Goal: Find specific page/section: Find specific page/section

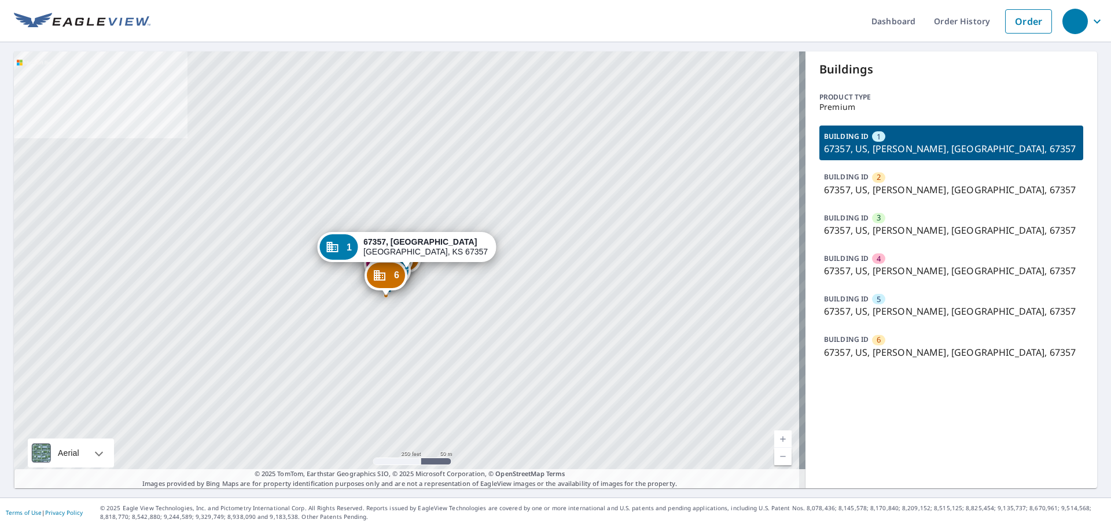
click at [903, 143] on p "67357, US, [PERSON_NAME], [GEOGRAPHIC_DATA], 67357" at bounding box center [951, 149] width 255 height 14
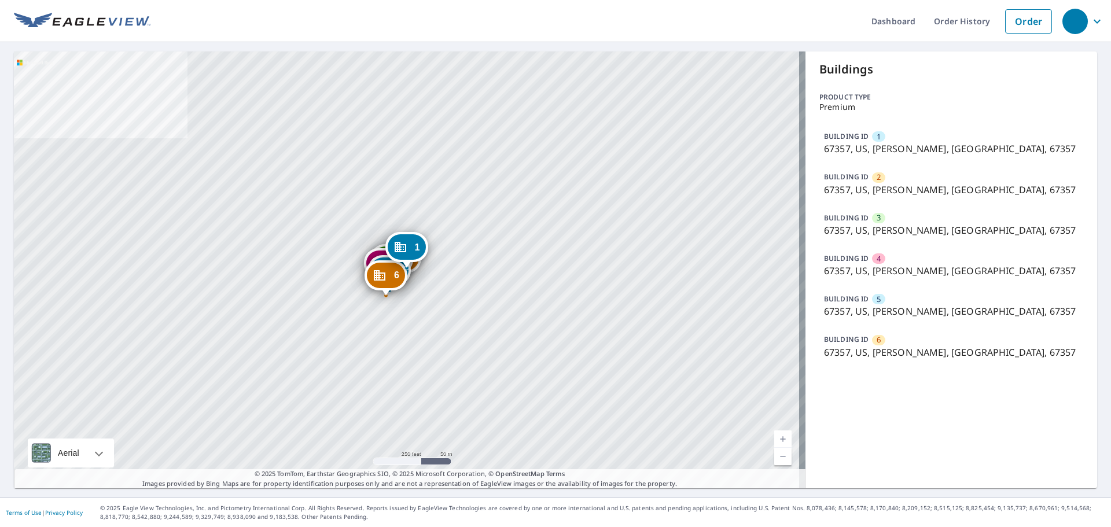
click at [939, 130] on div "BUILDING ID 1 67357, US, Parsons, [GEOGRAPHIC_DATA], 67357" at bounding box center [951, 143] width 264 height 35
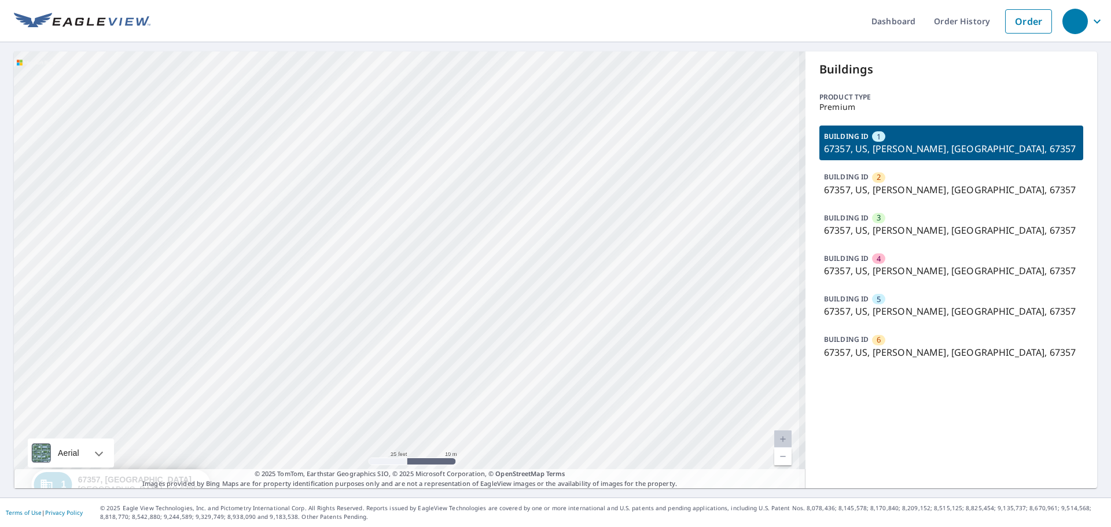
drag, startPoint x: 230, startPoint y: 272, endPoint x: 427, endPoint y: 142, distance: 236.7
click at [427, 142] on div "2 67357, [PERSON_NAME], KS 67357 3 67357, [PERSON_NAME], KS 67357 4 67357, [PER…" at bounding box center [409, 269] width 791 height 437
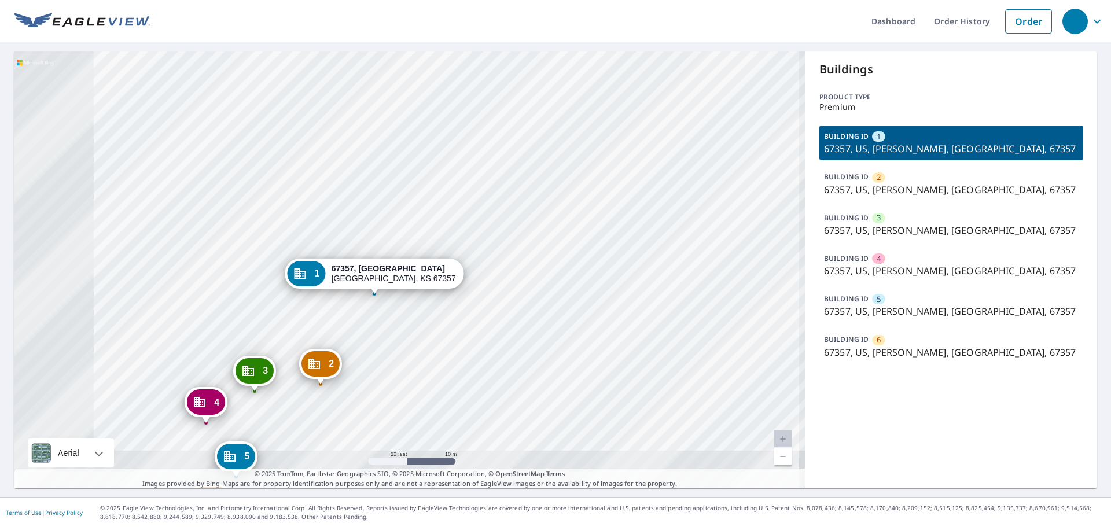
click at [408, 169] on div "2 67357, [PERSON_NAME], KS 67357 3 67357, [PERSON_NAME], KS 67357 4 67357, [PER…" at bounding box center [409, 269] width 791 height 437
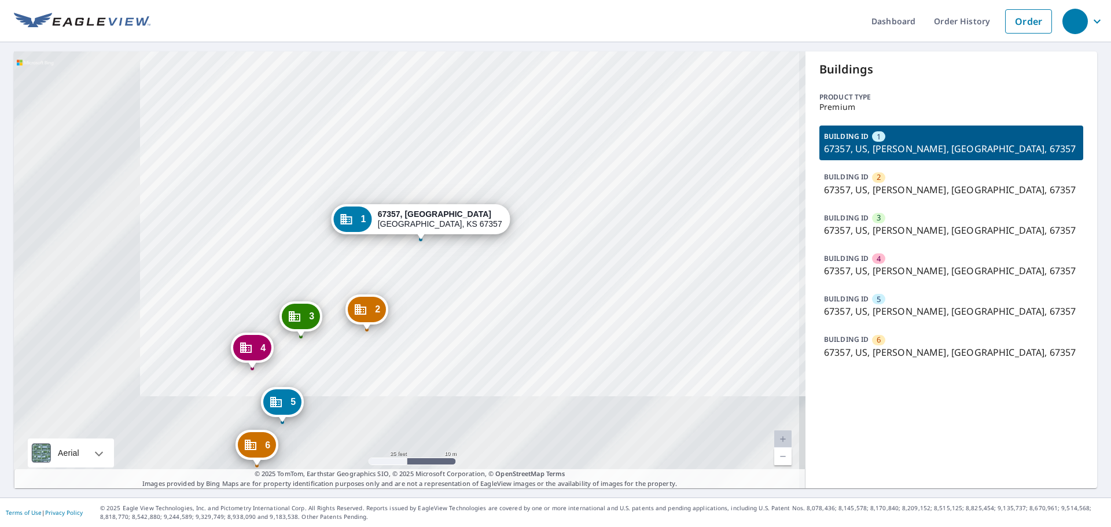
drag, startPoint x: 498, startPoint y: 285, endPoint x: 522, endPoint y: 256, distance: 37.8
click at [522, 256] on div "2 67357, [PERSON_NAME], KS 67357 3 67357, [PERSON_NAME], KS 67357 4 67357, [PER…" at bounding box center [409, 269] width 791 height 437
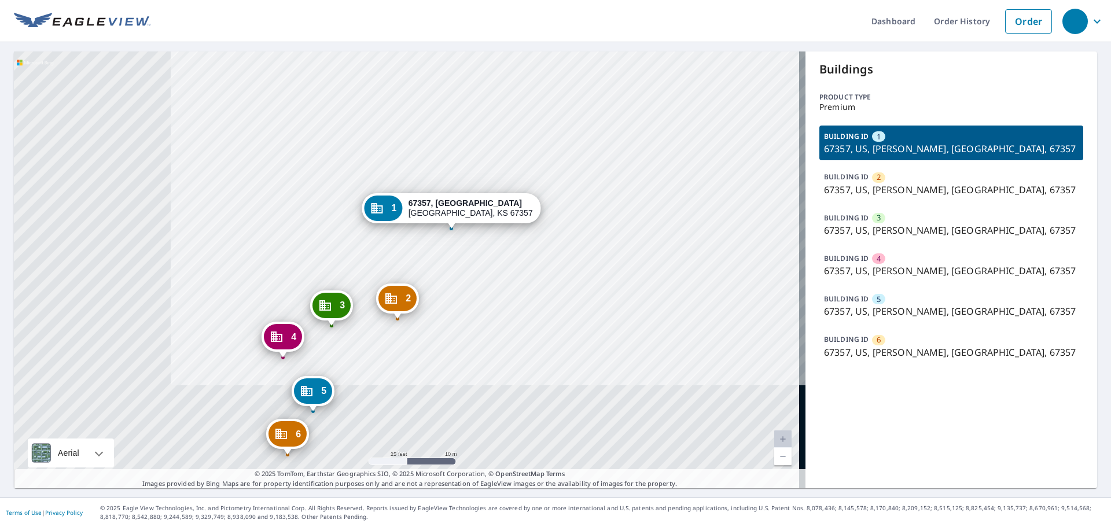
click at [548, 253] on div "2 67357, [PERSON_NAME], KS 67357 3 67357, [PERSON_NAME], KS 67357 4 67357, [PER…" at bounding box center [409, 269] width 791 height 437
